Goal: Information Seeking & Learning: Learn about a topic

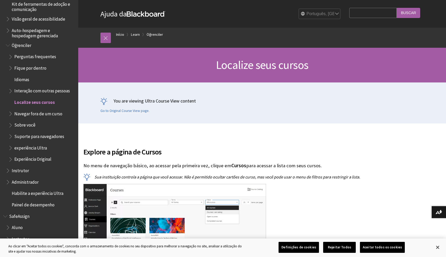
click at [375, 12] on input "Search Query" at bounding box center [372, 13] width 47 height 10
type input "collaborate"
click at [396, 8] on input "Buscar" at bounding box center [407, 13] width 23 height 10
click at [411, 12] on input "Buscar" at bounding box center [407, 13] width 23 height 10
click at [411, 13] on input "Buscar" at bounding box center [407, 13] width 23 height 10
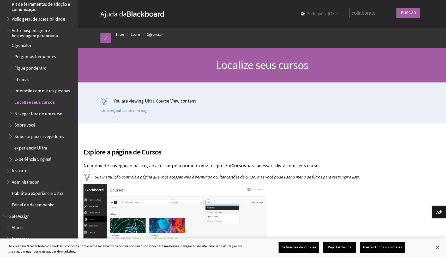
click at [411, 13] on input "Buscar" at bounding box center [407, 13] width 23 height 10
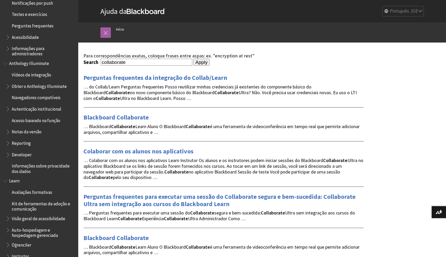
scroll to position [227, 0]
